Goal: Task Accomplishment & Management: Manage account settings

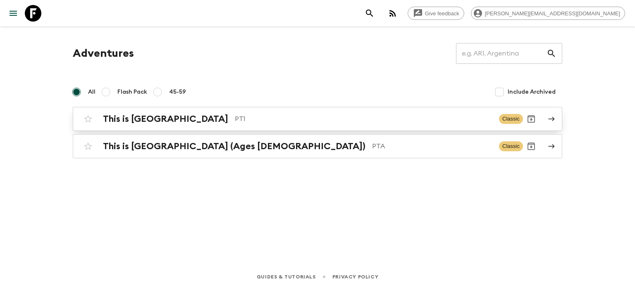
click at [251, 117] on p "PT1" at bounding box center [364, 119] width 258 height 10
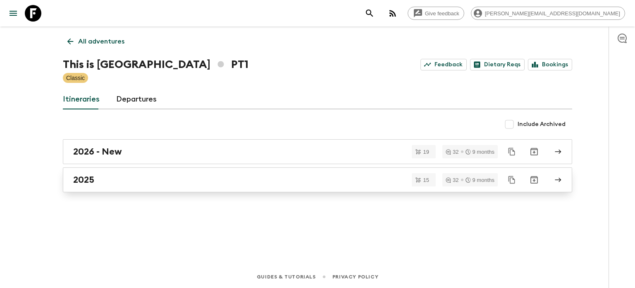
click at [238, 182] on div "2025" at bounding box center [309, 179] width 473 height 11
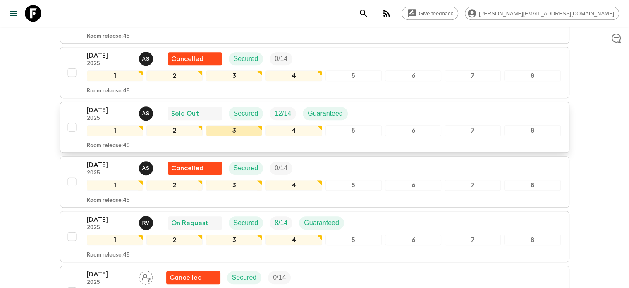
scroll to position [662, 0]
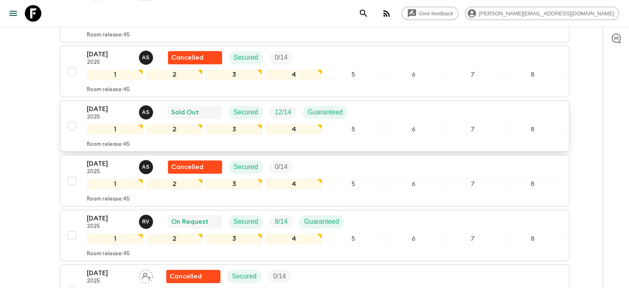
click at [395, 115] on div "[DATE] 2025 A S Sold Out Secured 12 / 14 Guaranteed" at bounding box center [324, 112] width 474 height 17
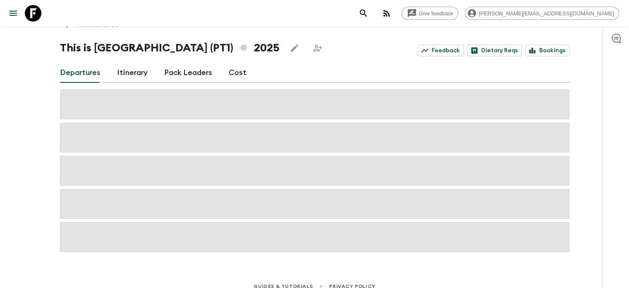
scroll to position [26, 0]
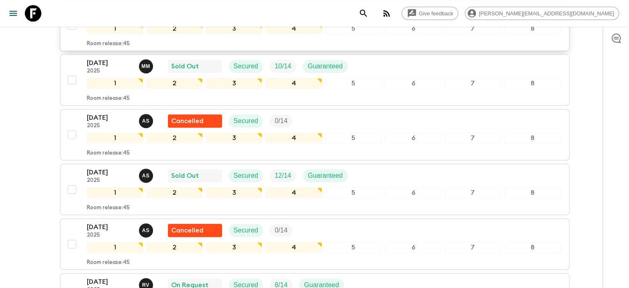
scroll to position [605, 0]
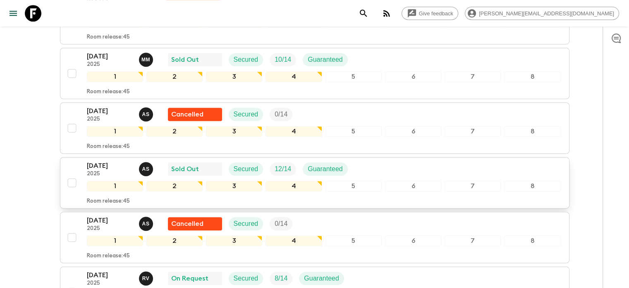
click at [361, 173] on div "[DATE] 2025 A S Sold Out Secured 12 / 14 Guaranteed" at bounding box center [324, 169] width 474 height 17
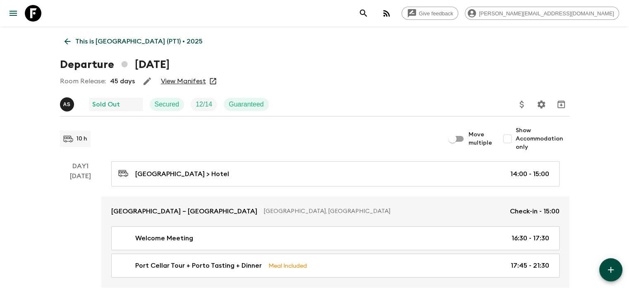
click at [187, 79] on link "View Manifest" at bounding box center [183, 81] width 45 height 8
